Goal: Transaction & Acquisition: Purchase product/service

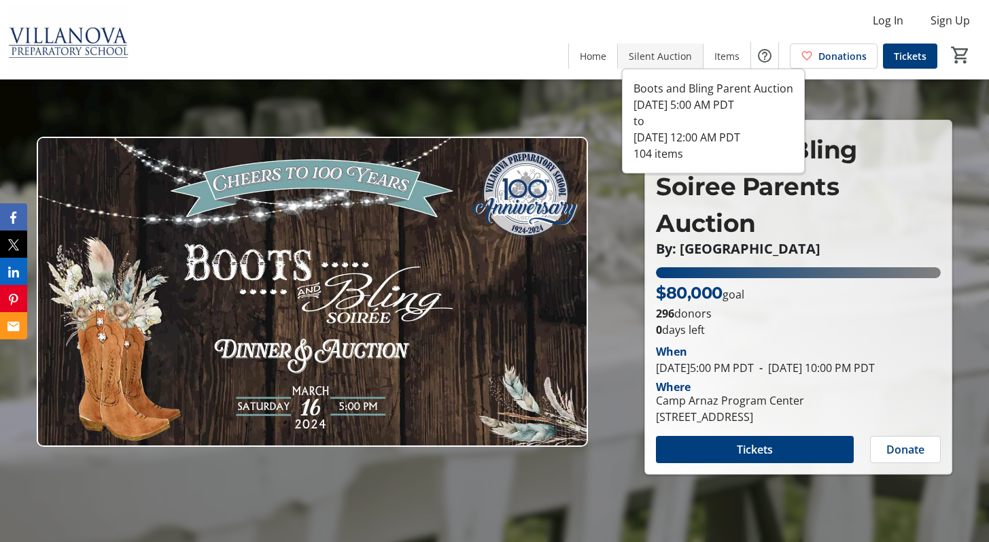
click at [663, 58] on span "Silent Auction" at bounding box center [660, 56] width 63 height 14
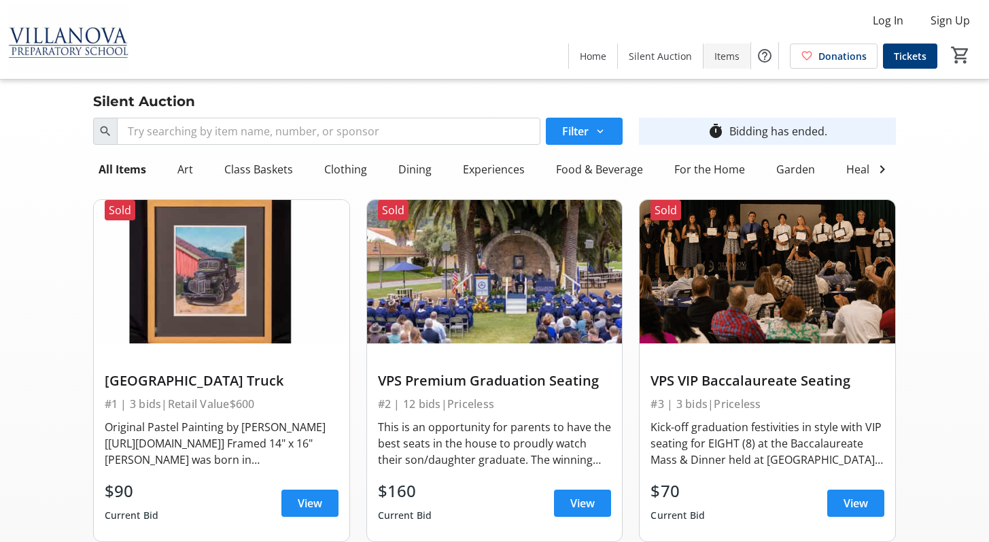
click at [730, 56] on span "Items" at bounding box center [726, 56] width 25 height 14
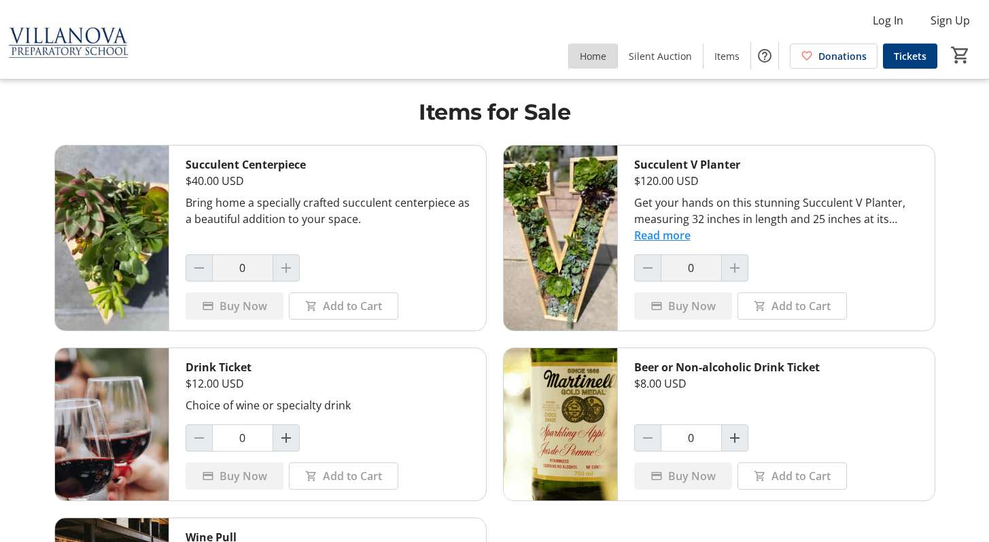
click at [605, 66] on span at bounding box center [593, 55] width 48 height 33
